Goal: Transaction & Acquisition: Purchase product/service

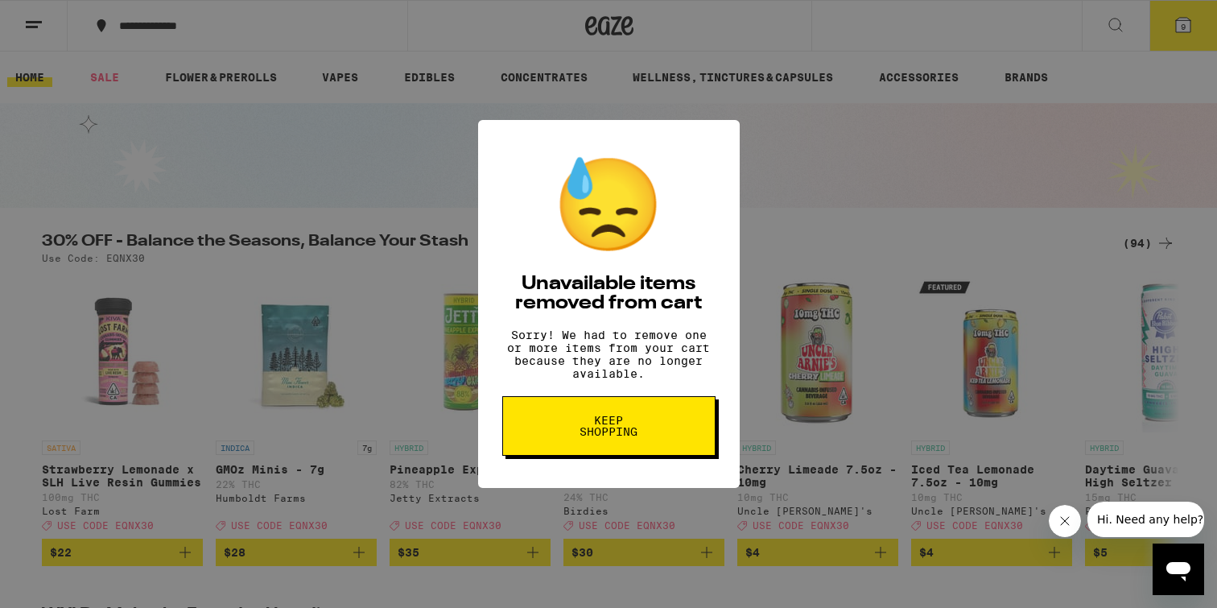
click at [541, 448] on button "Keep Shopping" at bounding box center [608, 426] width 213 height 60
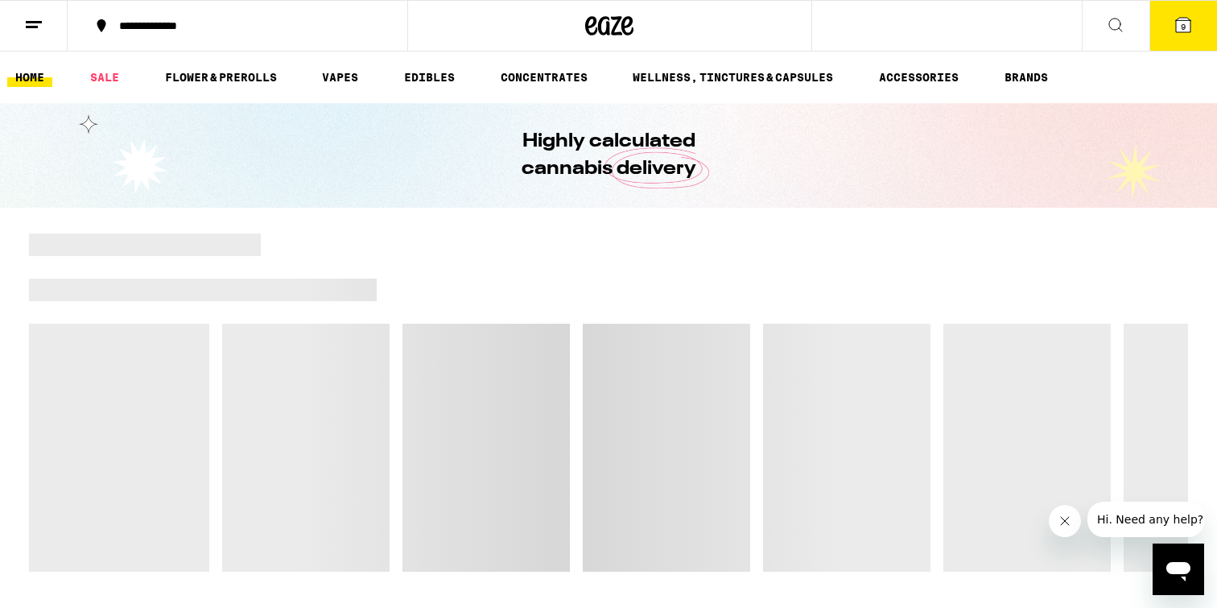
click at [159, 25] on div "**********" at bounding box center [247, 25] width 272 height 11
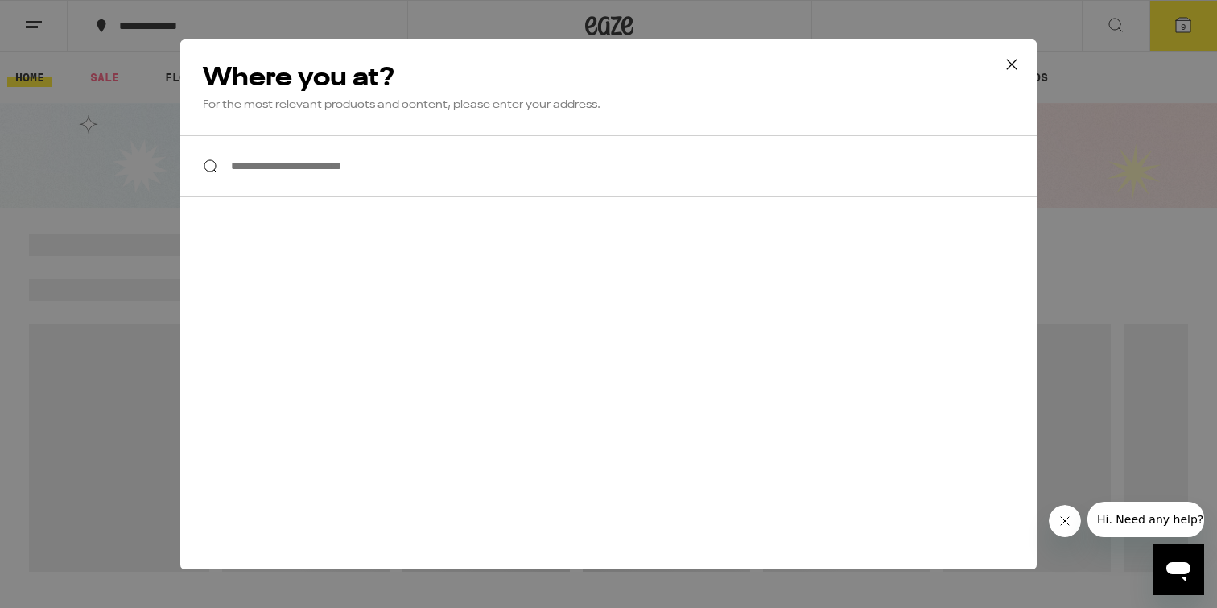
click at [363, 175] on input "**********" at bounding box center [608, 166] width 857 height 62
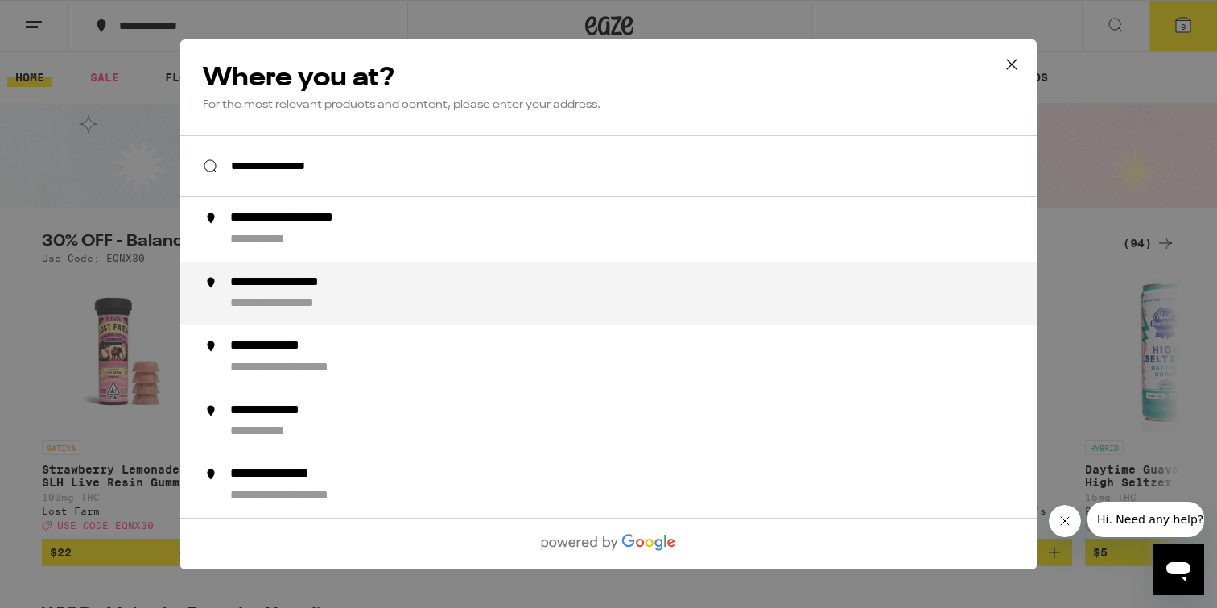
click at [278, 294] on div "**********" at bounding box center [640, 293] width 821 height 39
type input "**********"
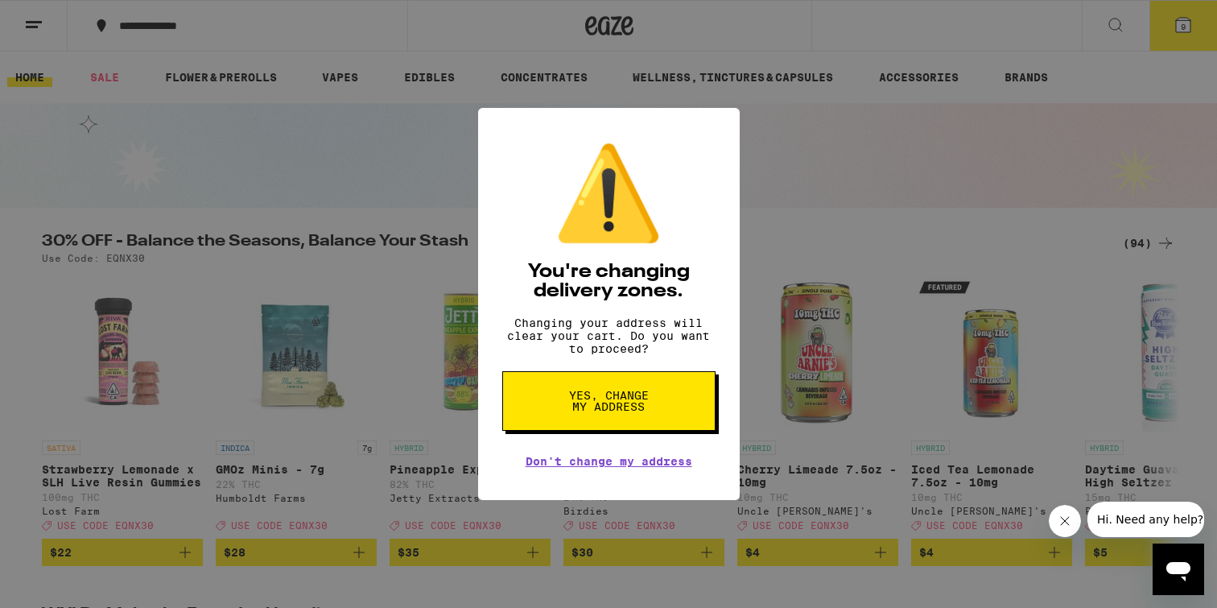
click at [608, 411] on span "Yes, change my address" at bounding box center [609, 401] width 83 height 23
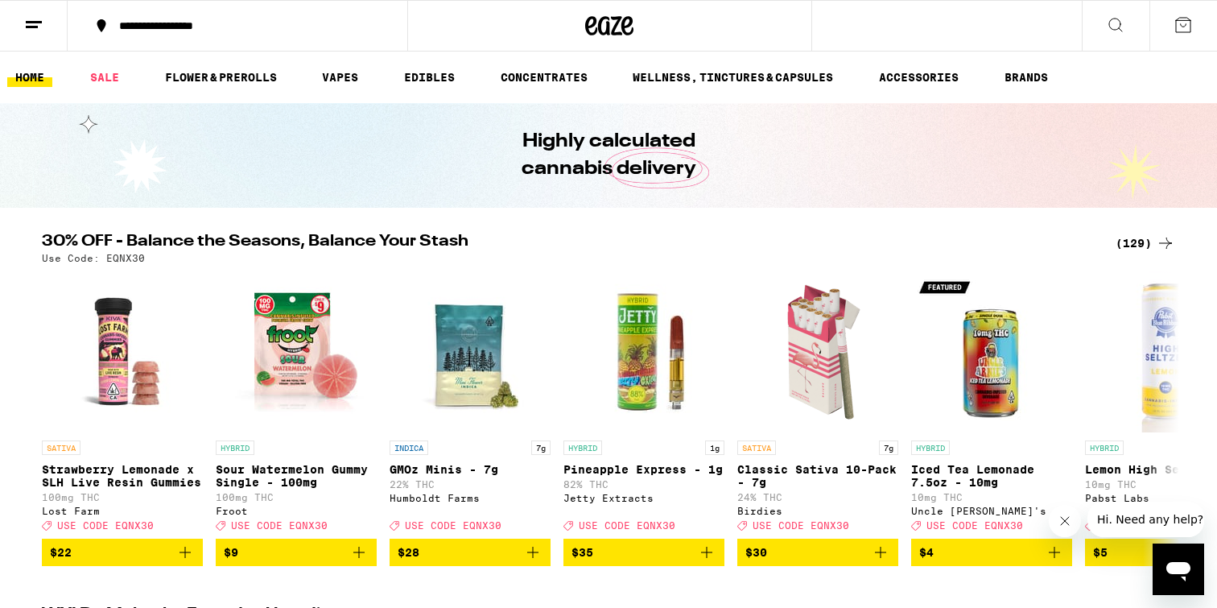
click at [30, 17] on icon at bounding box center [33, 24] width 19 height 19
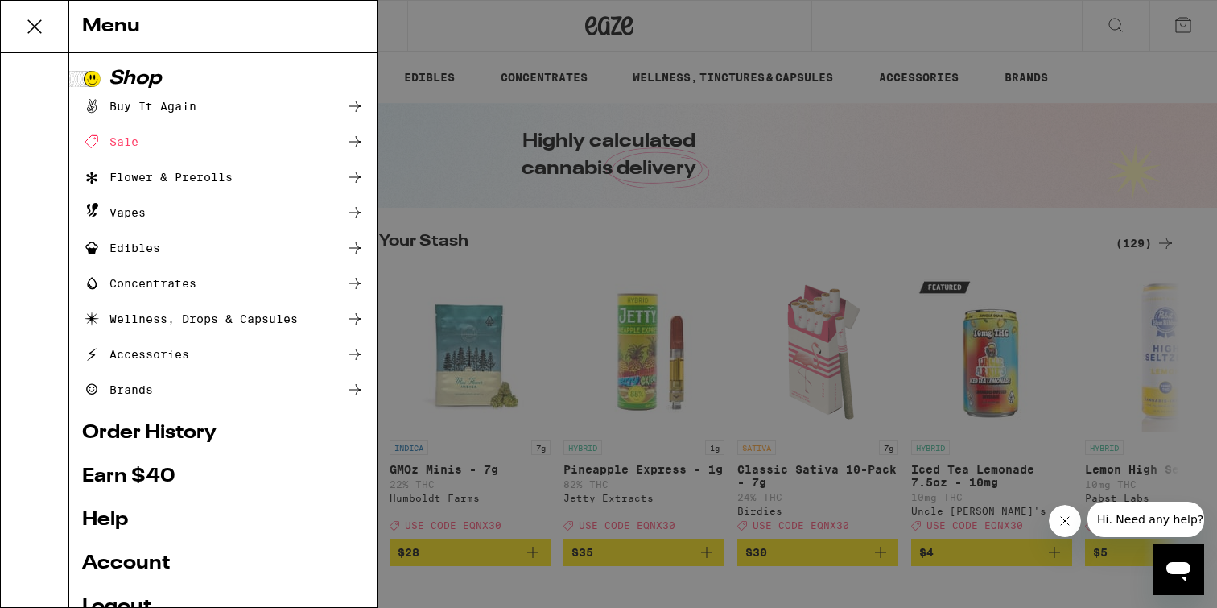
click at [94, 475] on link "Earn $ 40" at bounding box center [223, 476] width 283 height 19
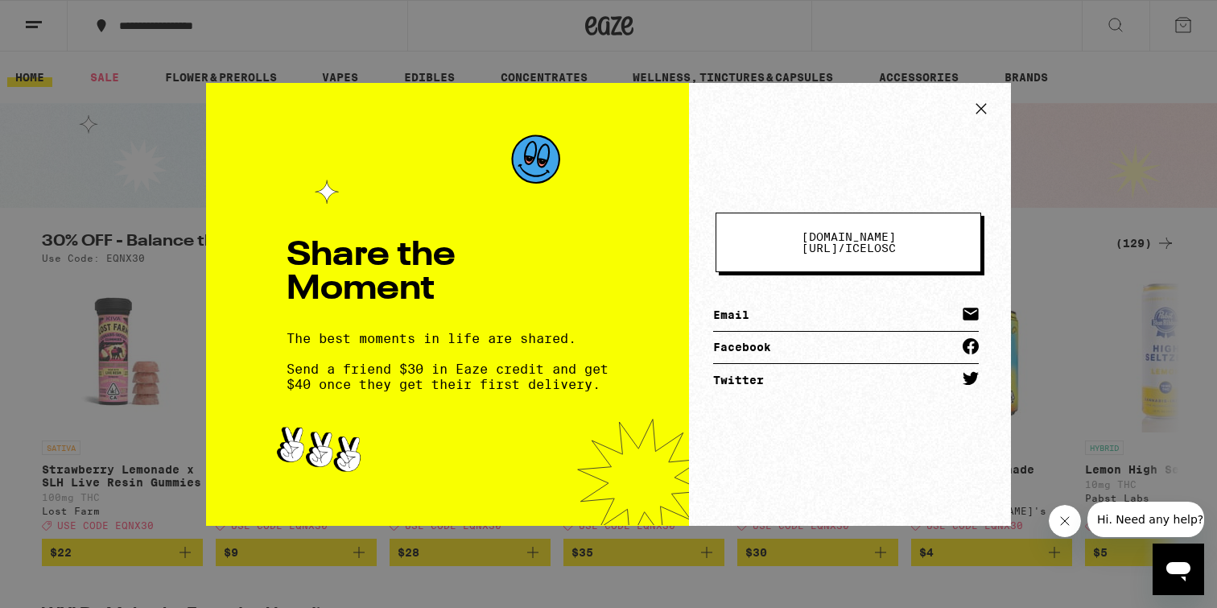
click at [909, 242] on span "eaze.com/share/l / icelosc" at bounding box center [848, 242] width 135 height 23
click at [986, 104] on icon at bounding box center [981, 109] width 24 height 24
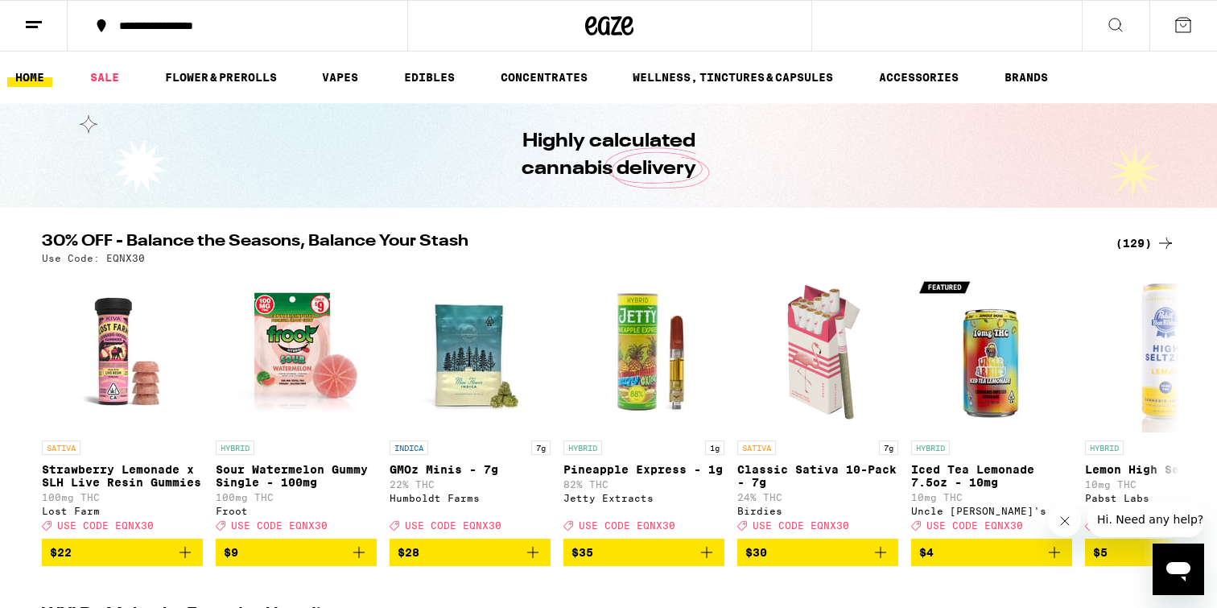
click at [31, 31] on icon at bounding box center [33, 24] width 19 height 19
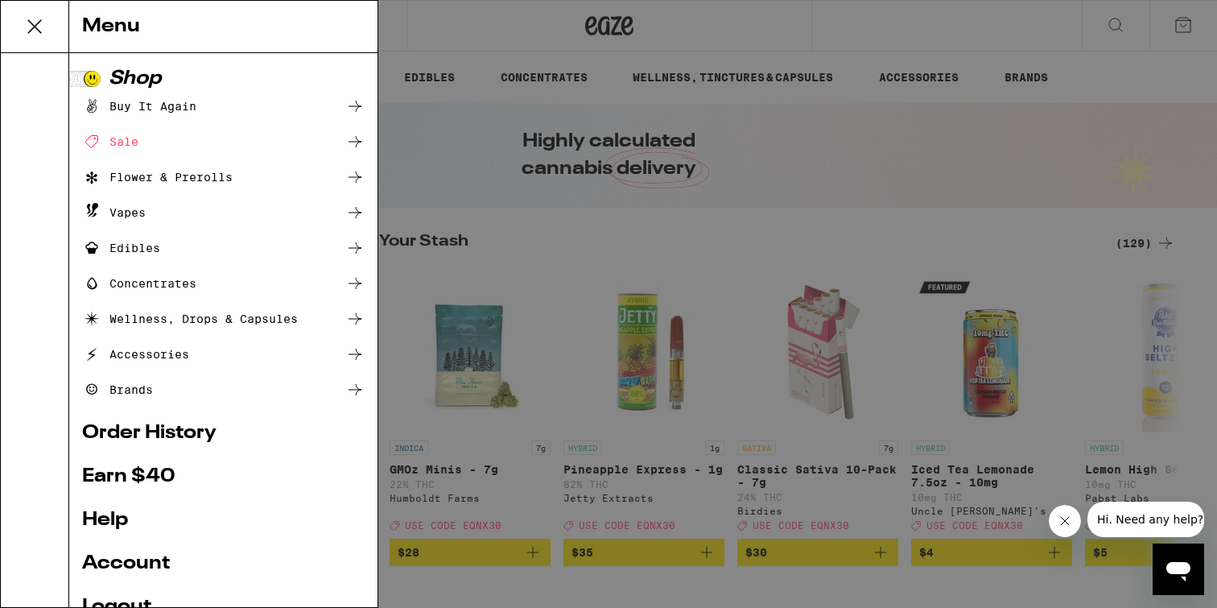
click at [105, 39] on div "Menu" at bounding box center [223, 27] width 308 height 52
click at [122, 24] on div "Menu" at bounding box center [223, 27] width 308 height 52
click at [466, 18] on div "Menu Shop Buy It Again Sale Flower & Prerolls Vapes Edibles Concentrates Wellne…" at bounding box center [608, 304] width 1217 height 608
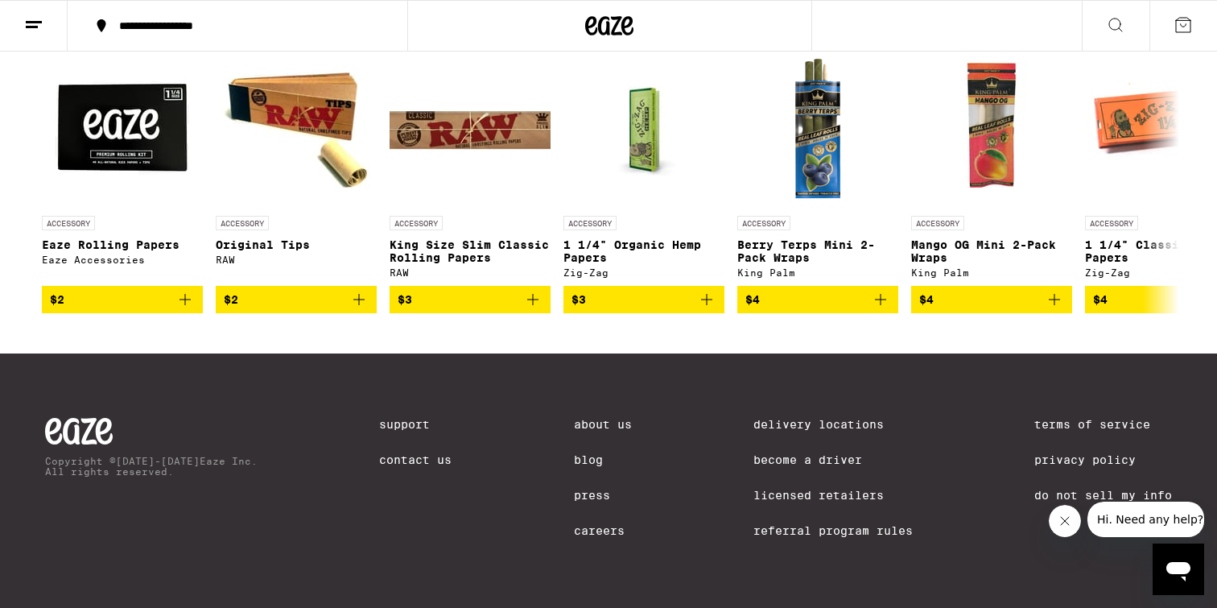
scroll to position [7792, 0]
click at [580, 419] on link "About Us" at bounding box center [603, 424] width 58 height 13
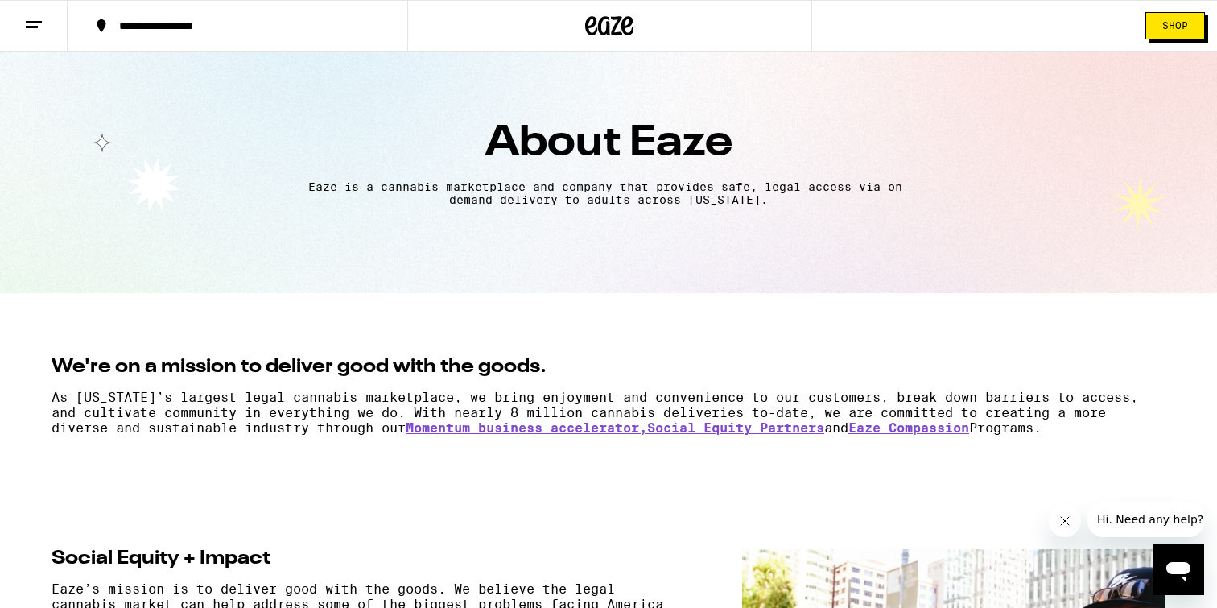
click at [27, 31] on icon at bounding box center [33, 24] width 19 height 19
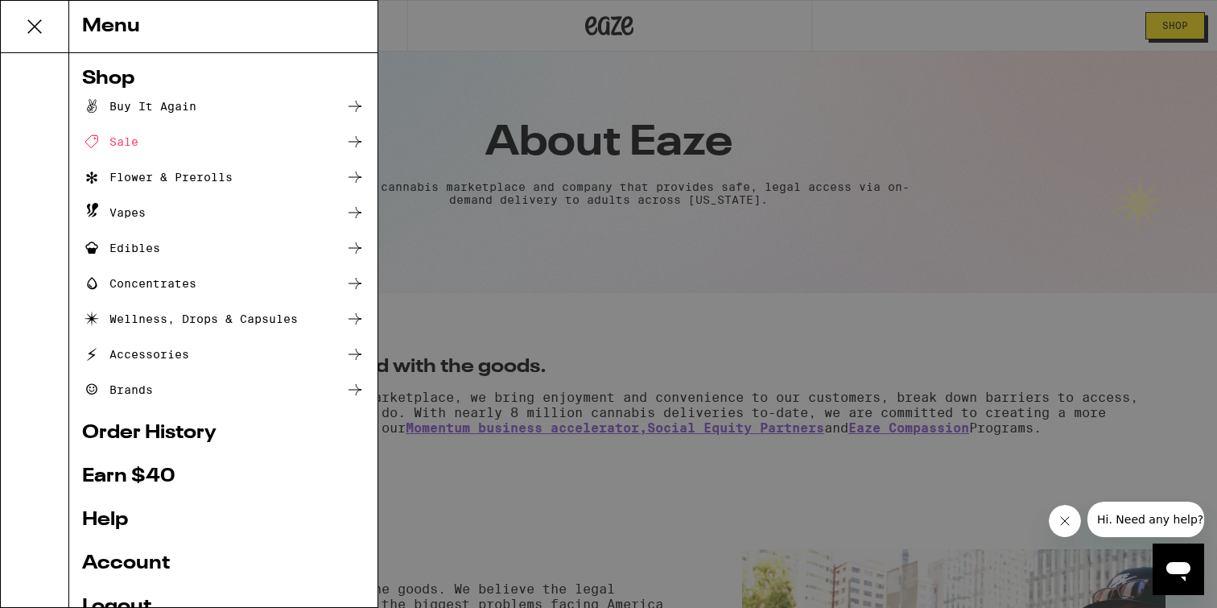
scroll to position [132, 0]
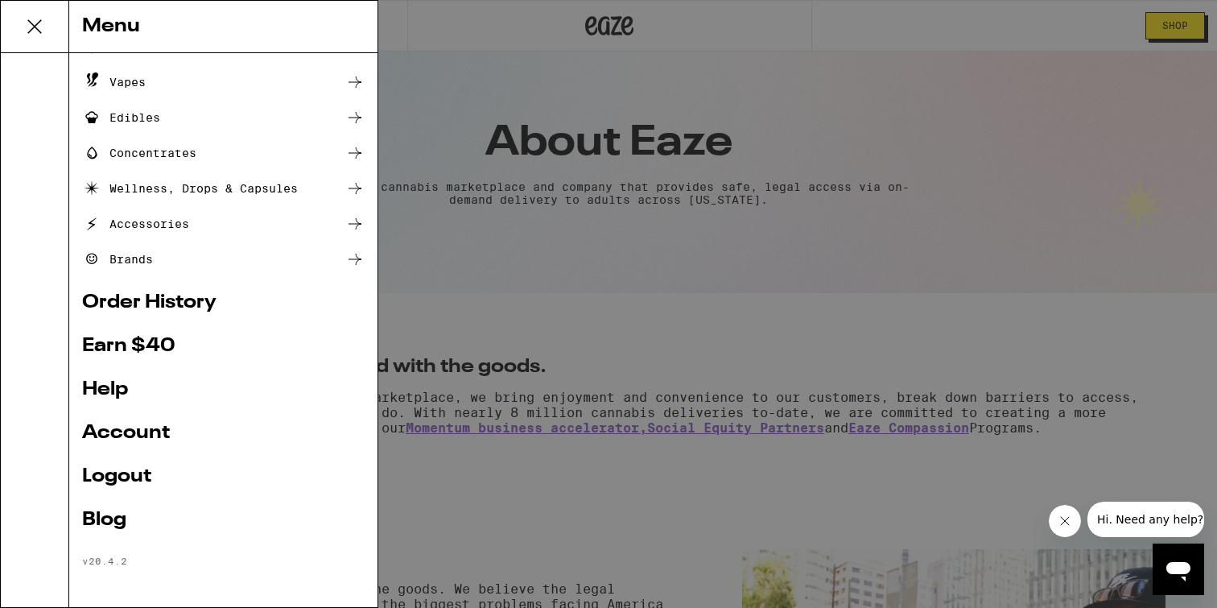
click at [114, 427] on link "Account" at bounding box center [223, 432] width 283 height 19
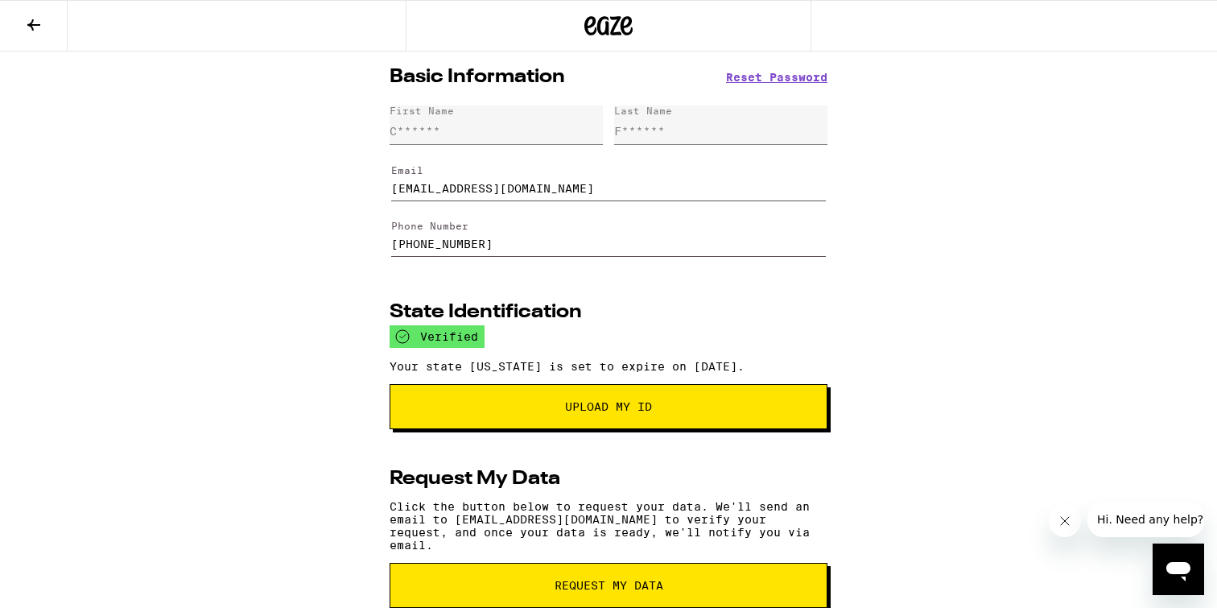
click at [601, 23] on icon at bounding box center [608, 25] width 48 height 29
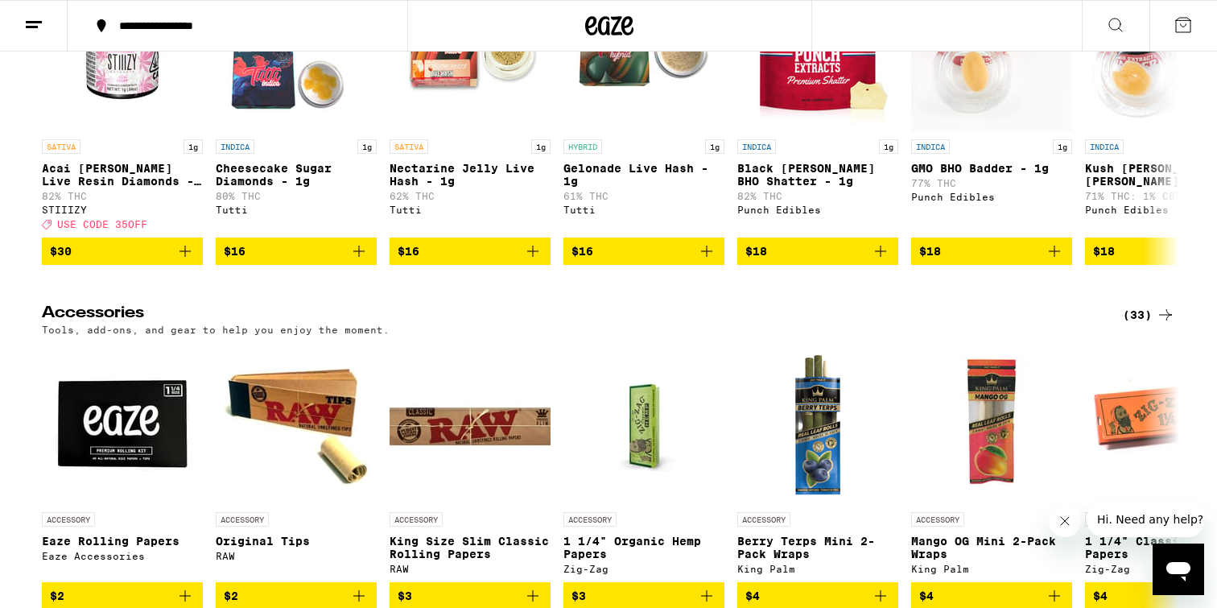
scroll to position [7792, 0]
